Goal: Task Accomplishment & Management: Manage account settings

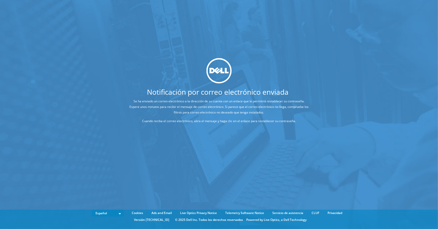
click at [210, 153] on div "Notificación por correo electrónico enviada Se ha enviado un correo electrónico…" at bounding box center [219, 107] width 438 height 214
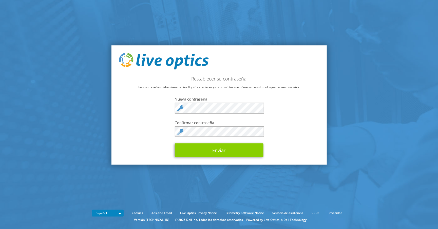
click at [210, 153] on button "Enviar" at bounding box center [219, 150] width 89 height 14
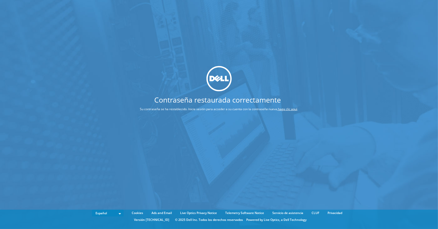
click at [290, 109] on link "haga clic aquí" at bounding box center [287, 109] width 19 height 4
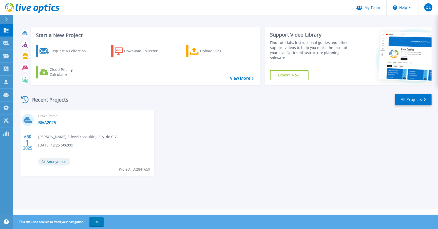
click at [311, 178] on div "ABR 1 2025 Optical Prime BIVA2025 [PERSON_NAME] , E-level consulting S.A. de C.…" at bounding box center [223, 148] width 417 height 76
